Goal: Task Accomplishment & Management: Complete application form

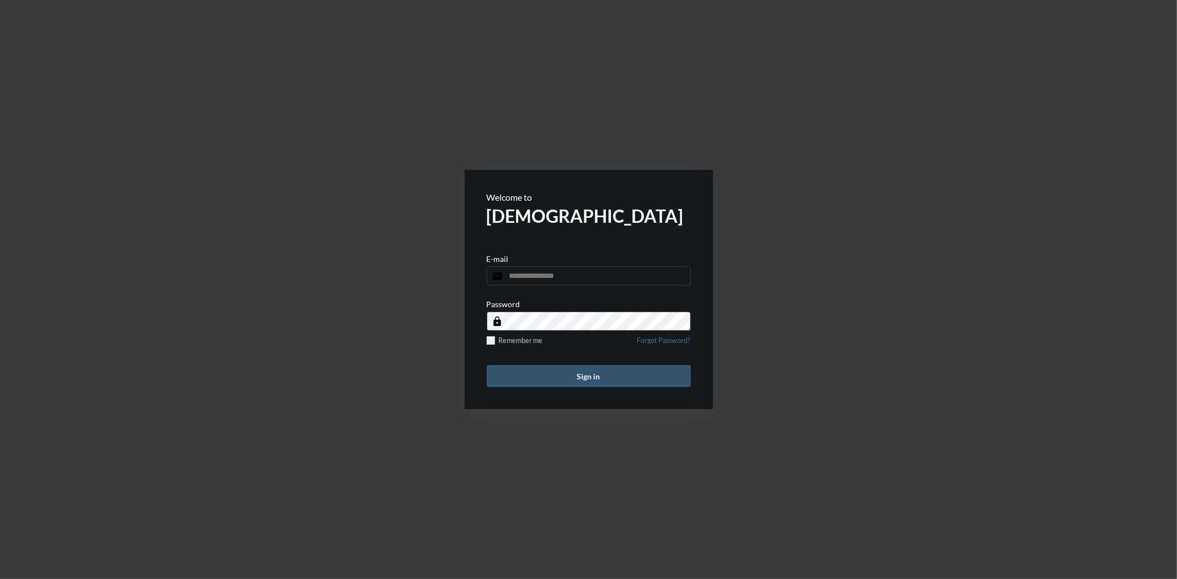
type input "**********"
click at [597, 374] on button "Sign in" at bounding box center [589, 376] width 204 height 22
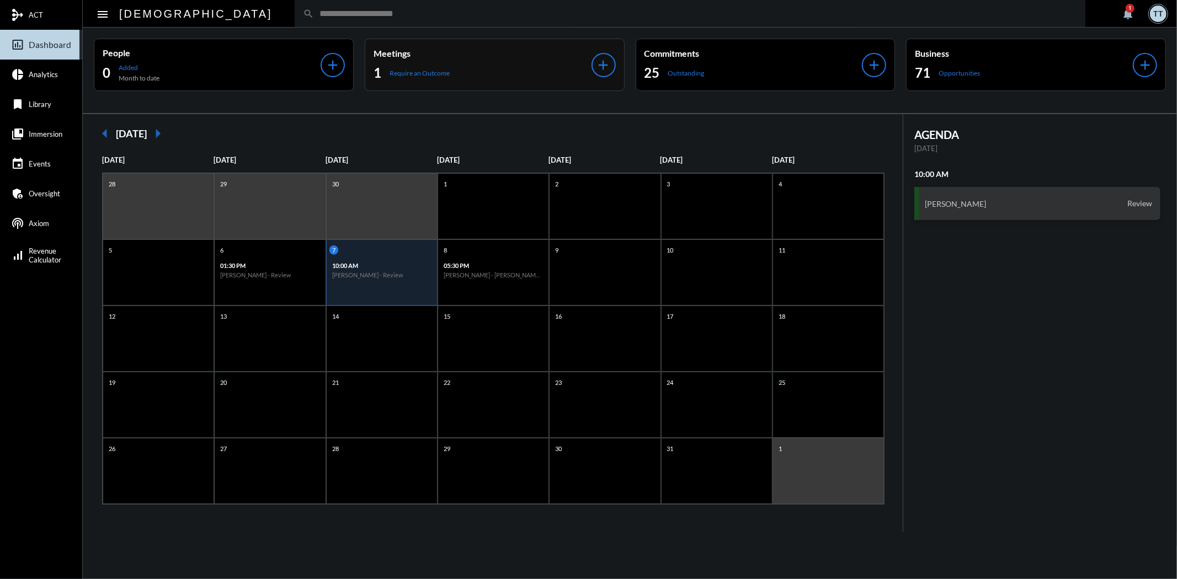
click at [474, 74] on div "1 Require an Outcome" at bounding box center [482, 73] width 218 height 18
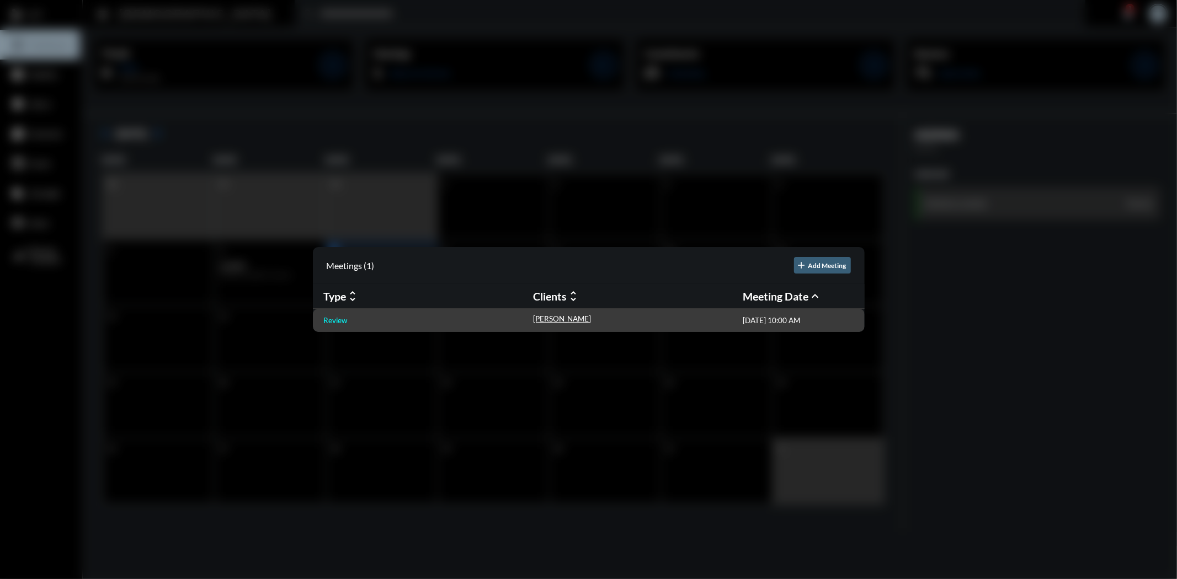
click at [337, 321] on p "Review" at bounding box center [336, 320] width 24 height 9
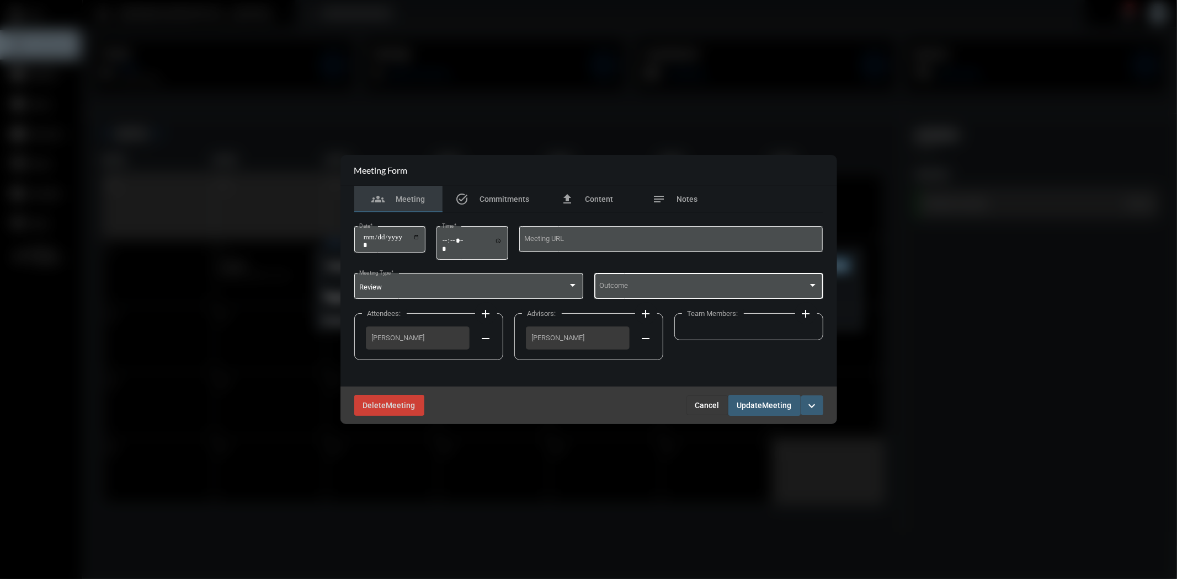
click at [643, 291] on span at bounding box center [703, 288] width 209 height 8
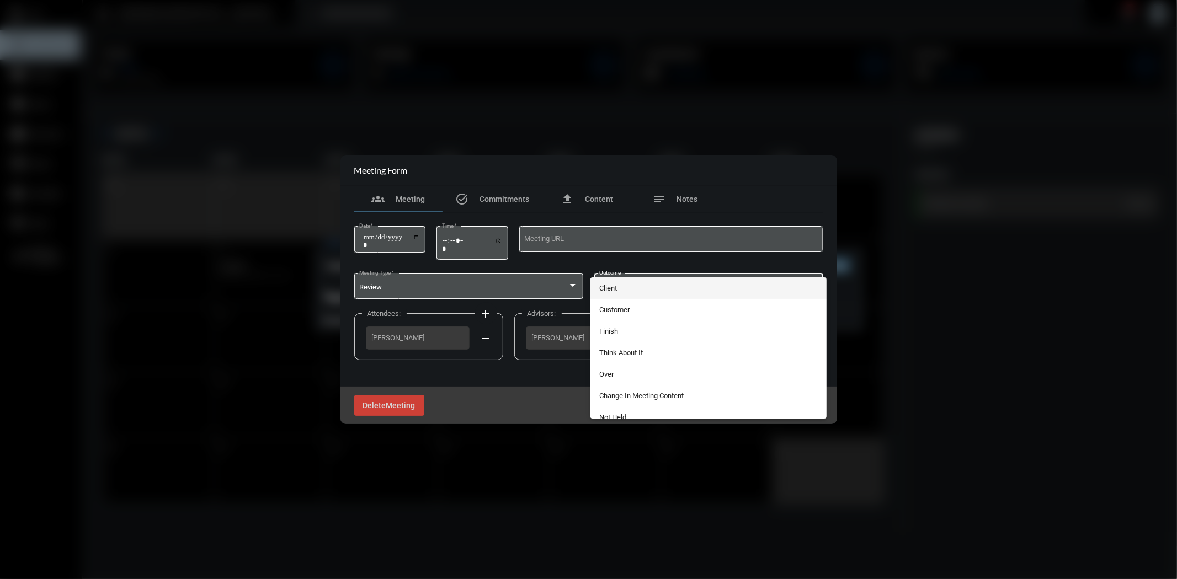
click at [623, 283] on span "Client" at bounding box center [708, 288] width 218 height 22
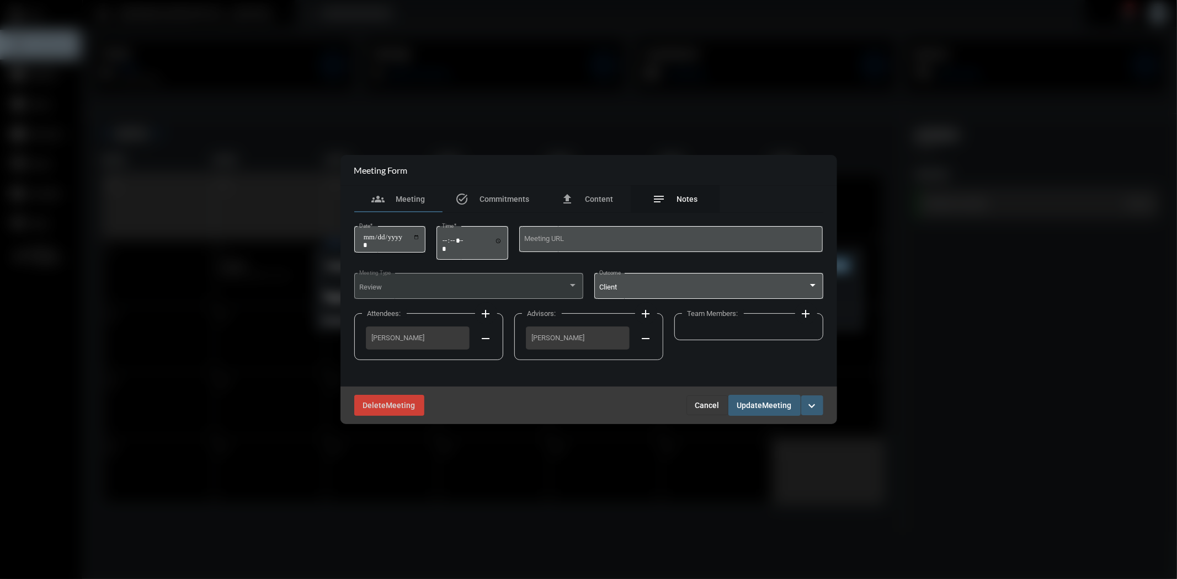
click at [688, 197] on span "Notes" at bounding box center [687, 199] width 21 height 9
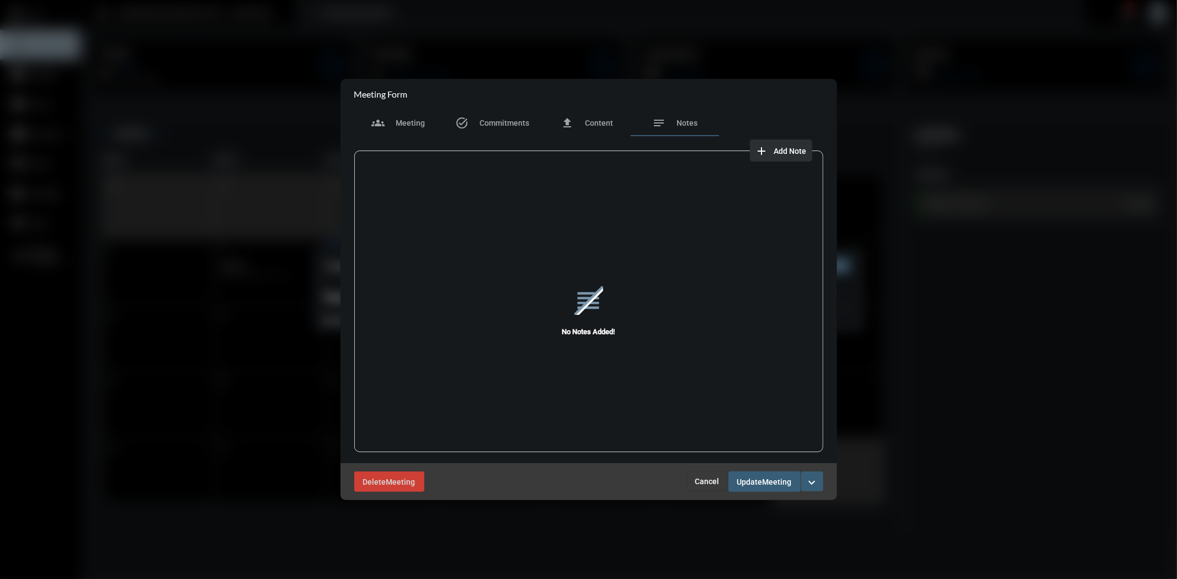
click at [773, 143] on button "add Add Note" at bounding box center [781, 151] width 62 height 22
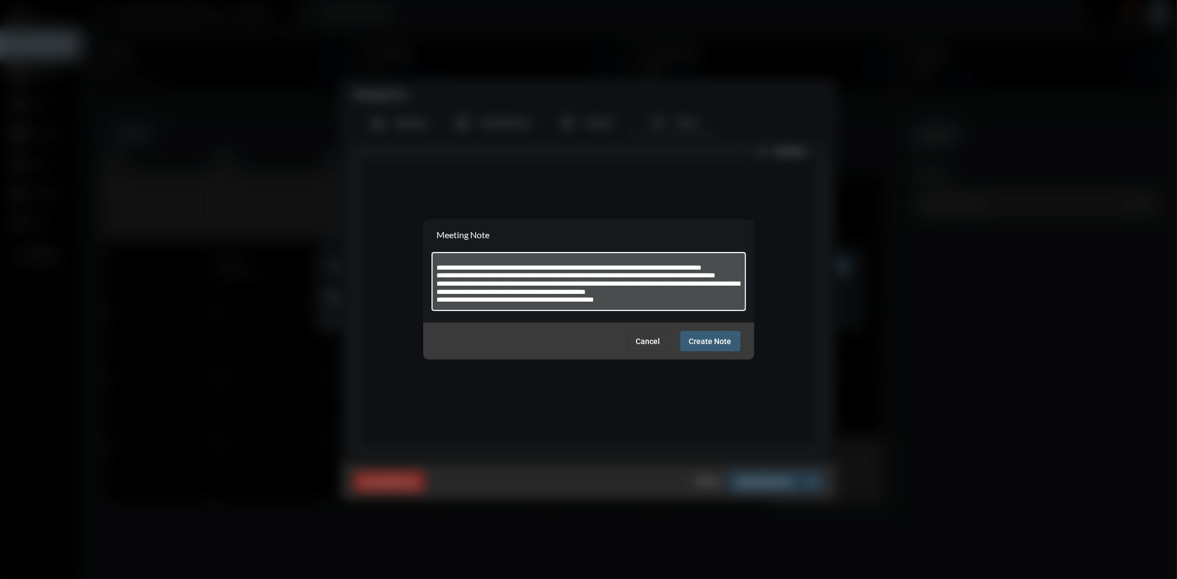
scroll to position [30, 0]
type textarea "**********"
click at [709, 334] on button "Create Note" at bounding box center [710, 341] width 60 height 20
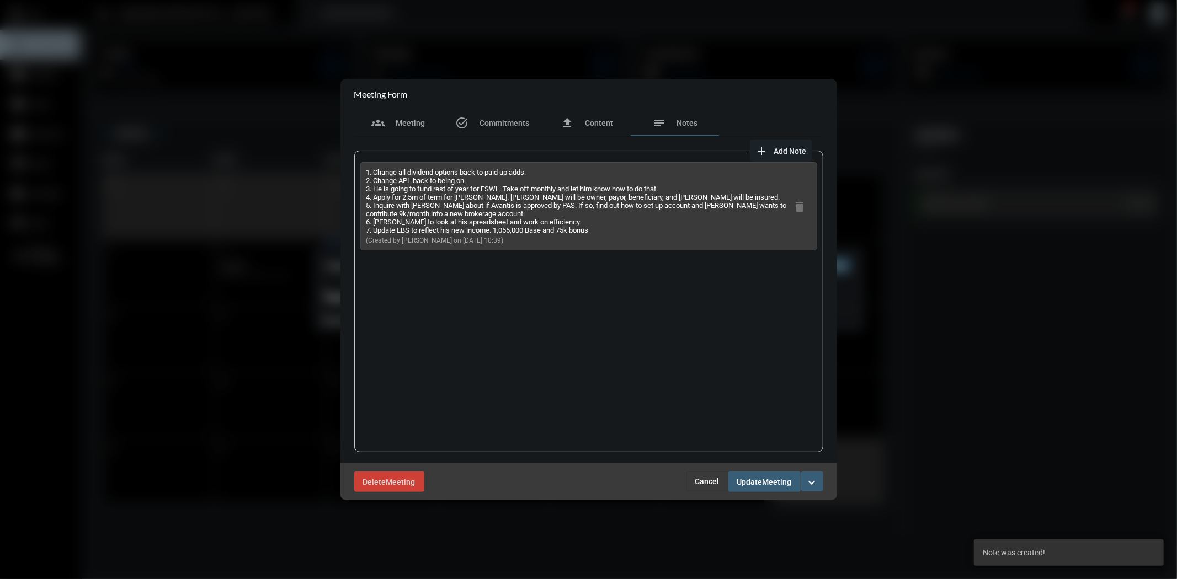
click at [765, 488] on button "Update Meeting" at bounding box center [764, 482] width 72 height 20
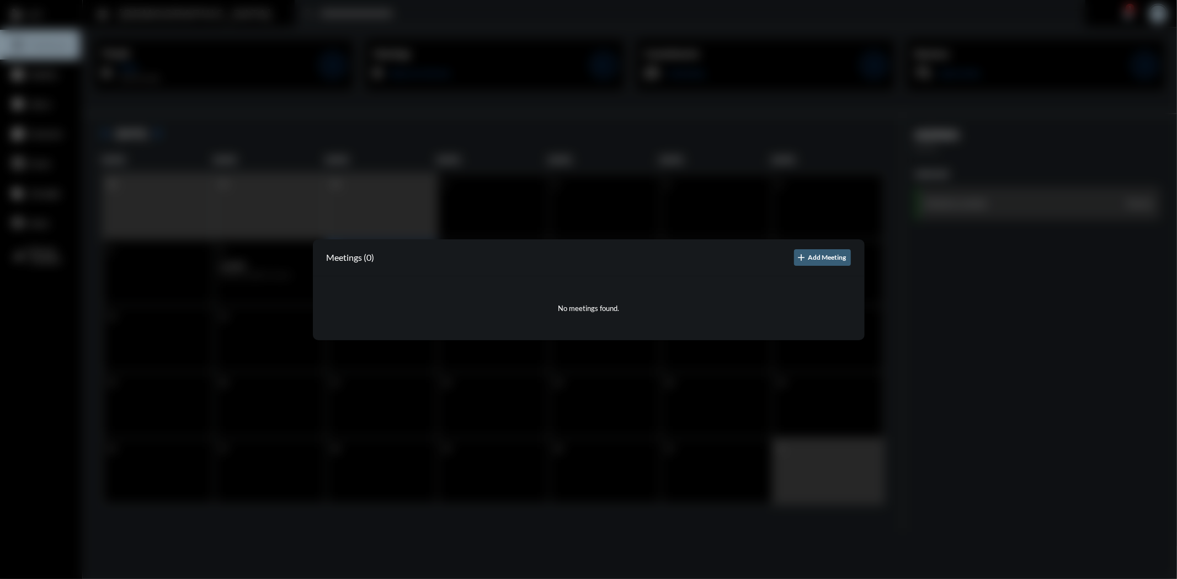
click at [520, 184] on div at bounding box center [588, 289] width 1177 height 579
